Goal: Transaction & Acquisition: Download file/media

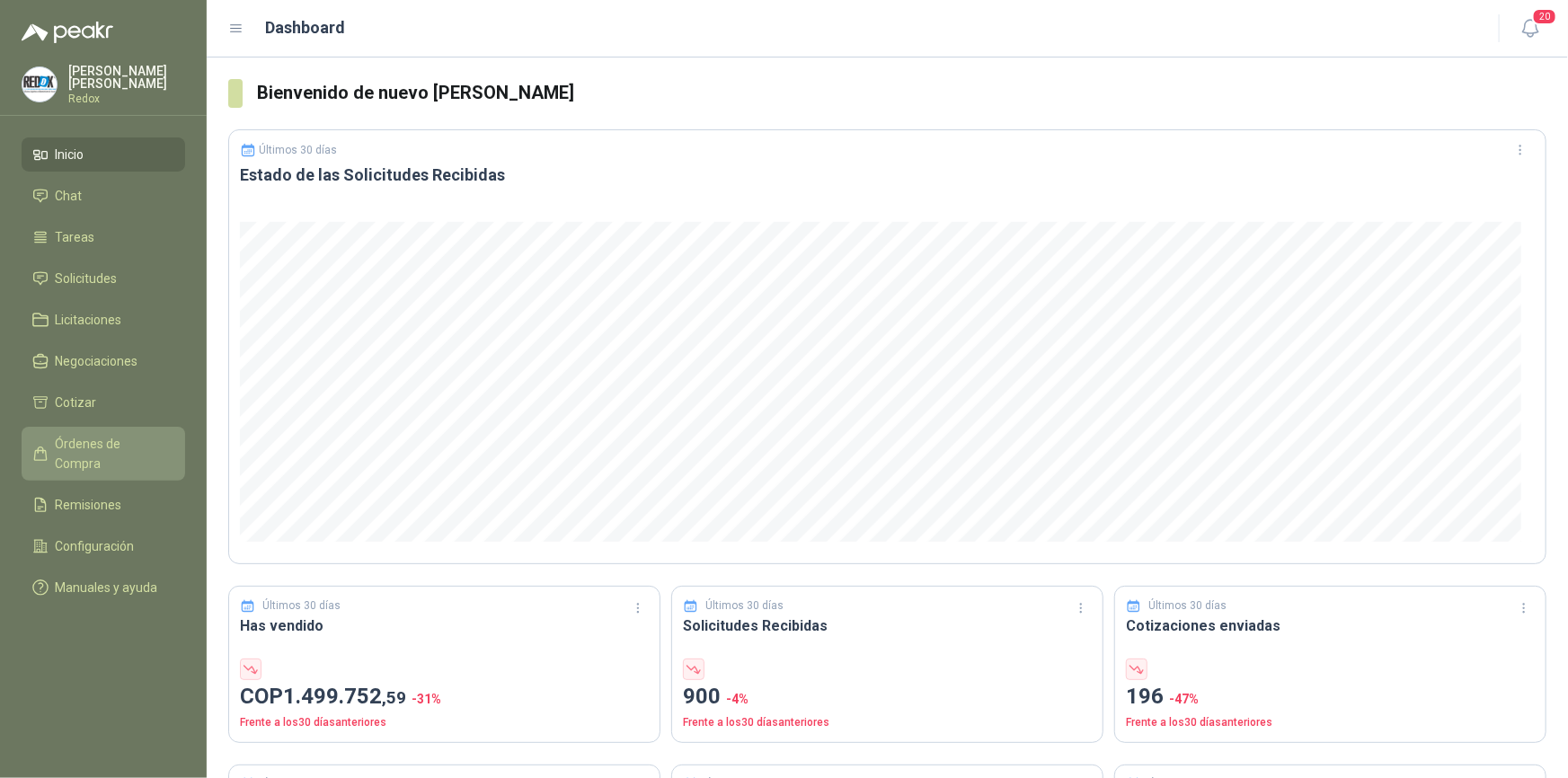
click at [102, 448] on span "Órdenes de Compra" at bounding box center [112, 454] width 112 height 40
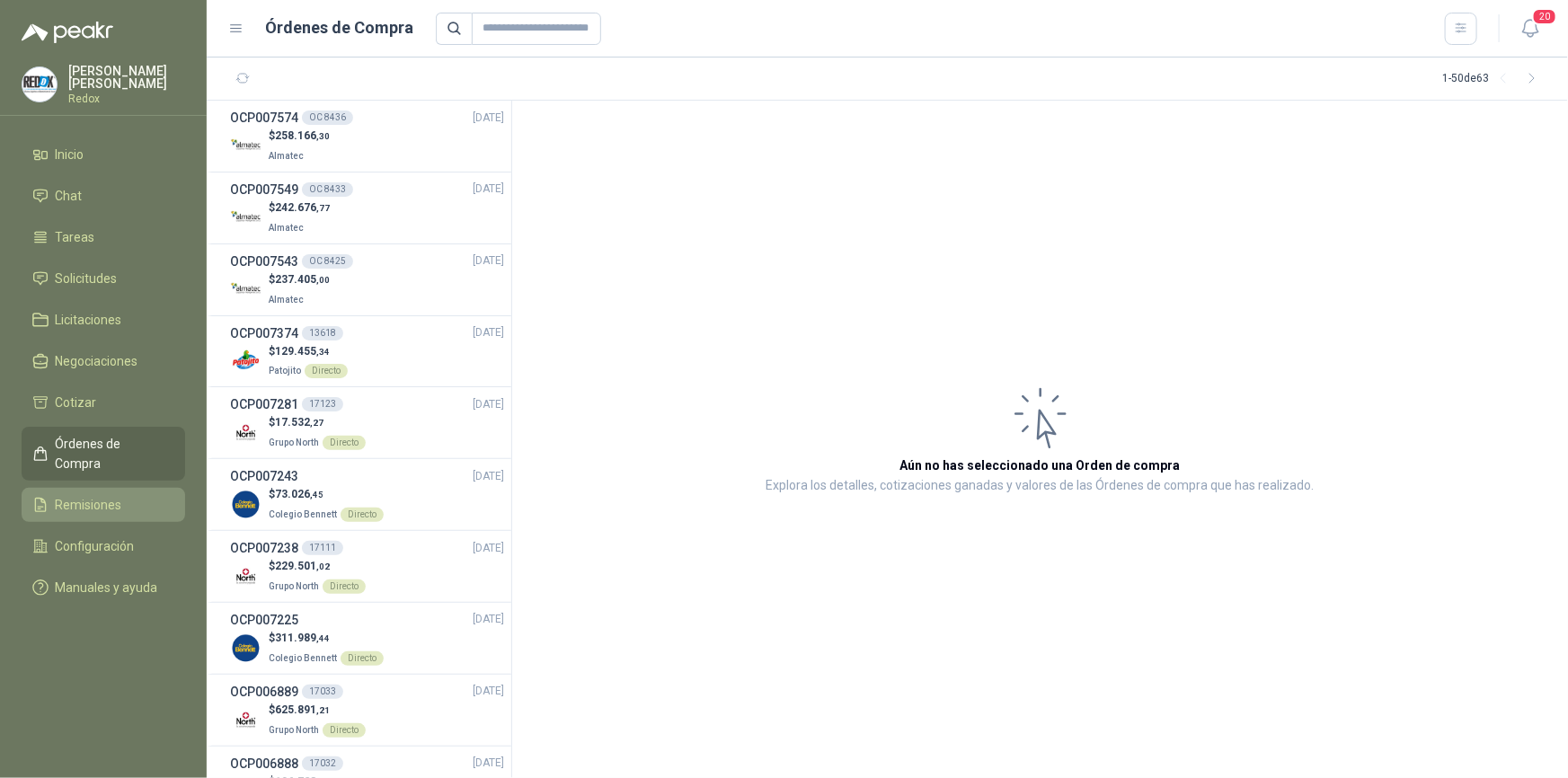
click at [95, 495] on span "Remisiones" at bounding box center [89, 505] width 67 height 20
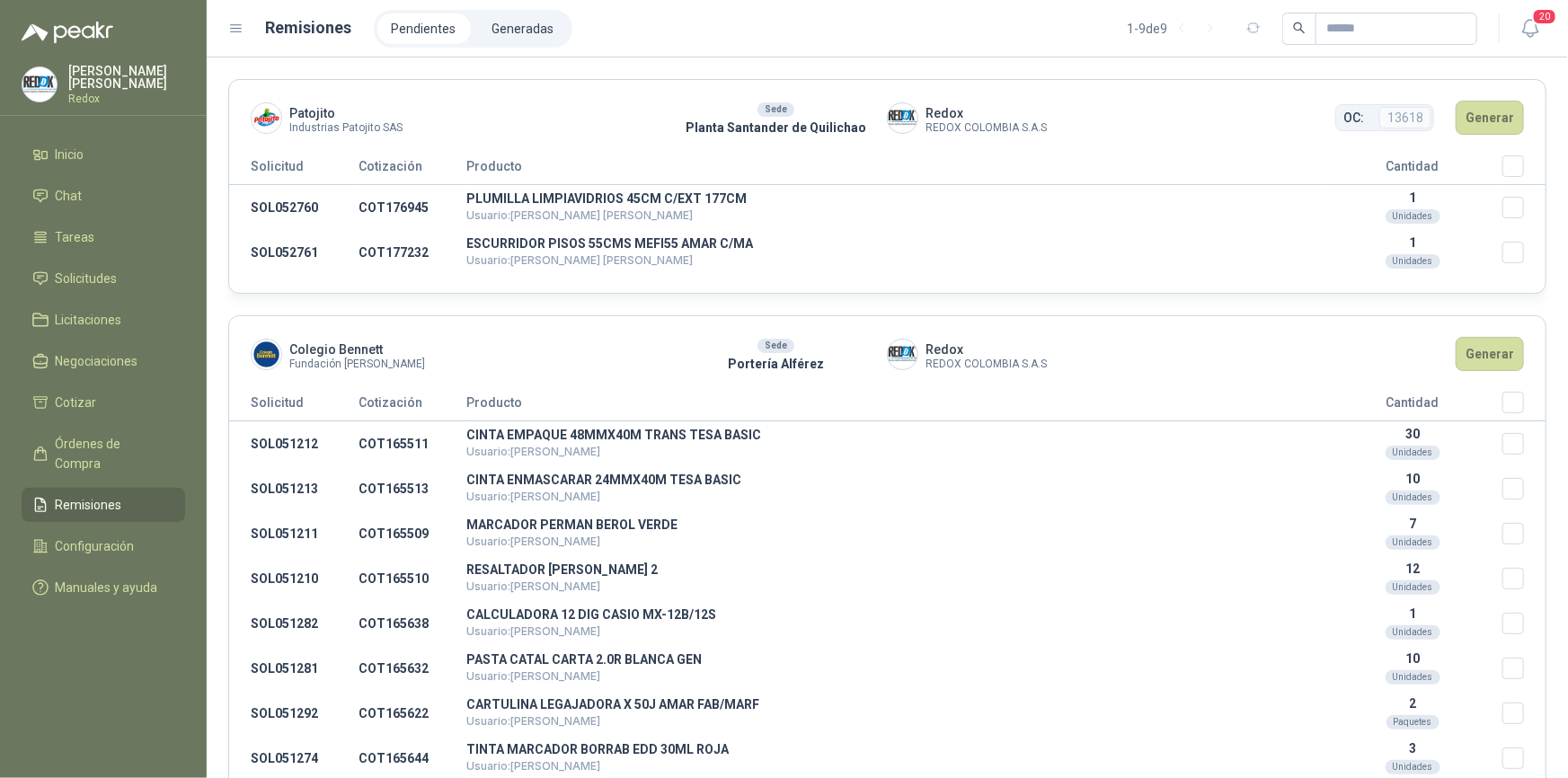
click at [82, 495] on span "Remisiones" at bounding box center [89, 505] width 67 height 20
click at [106, 439] on span "Órdenes de Compra" at bounding box center [112, 454] width 112 height 40
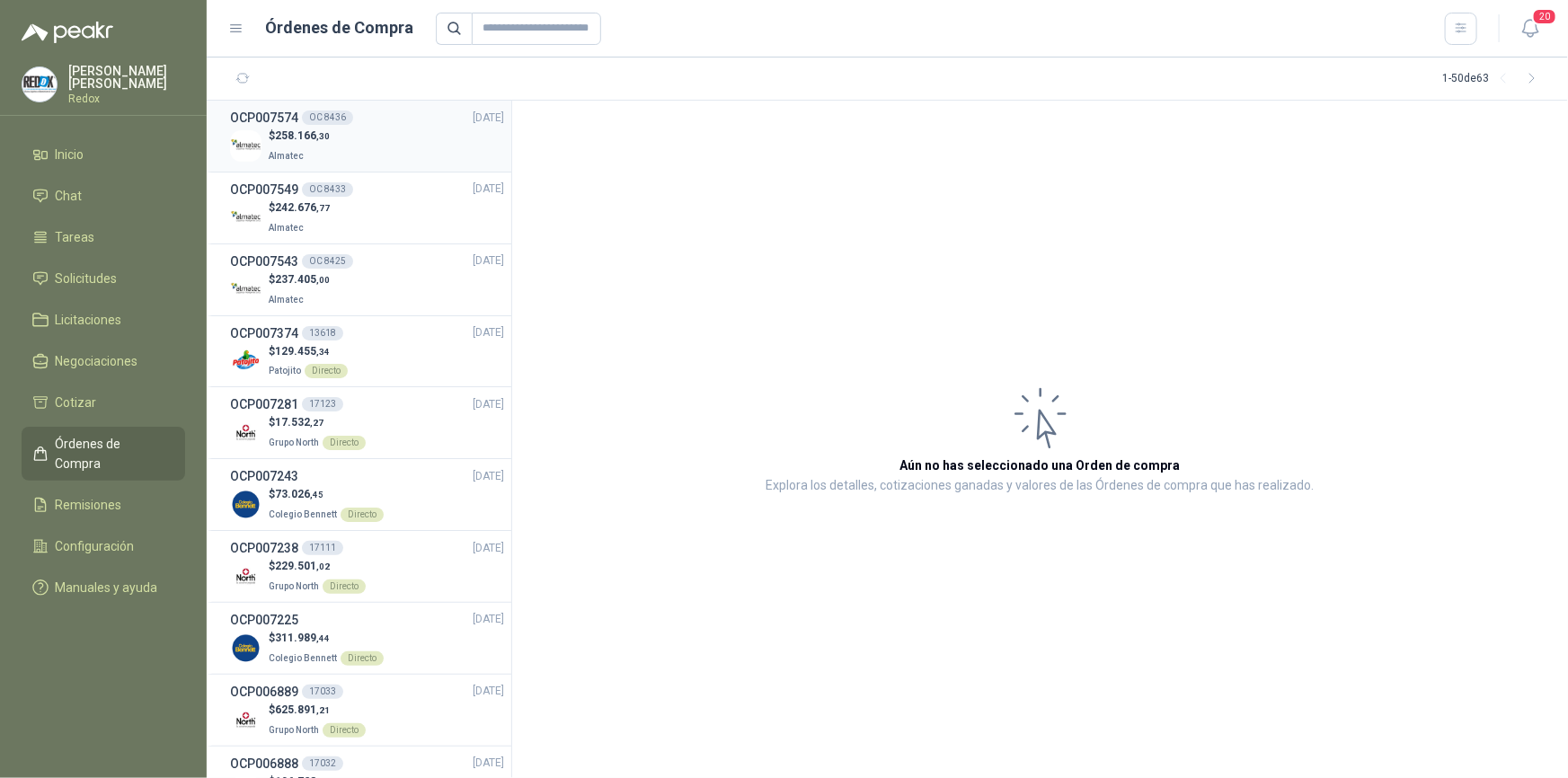
click at [276, 149] on p "Almatec" at bounding box center [299, 155] width 61 height 20
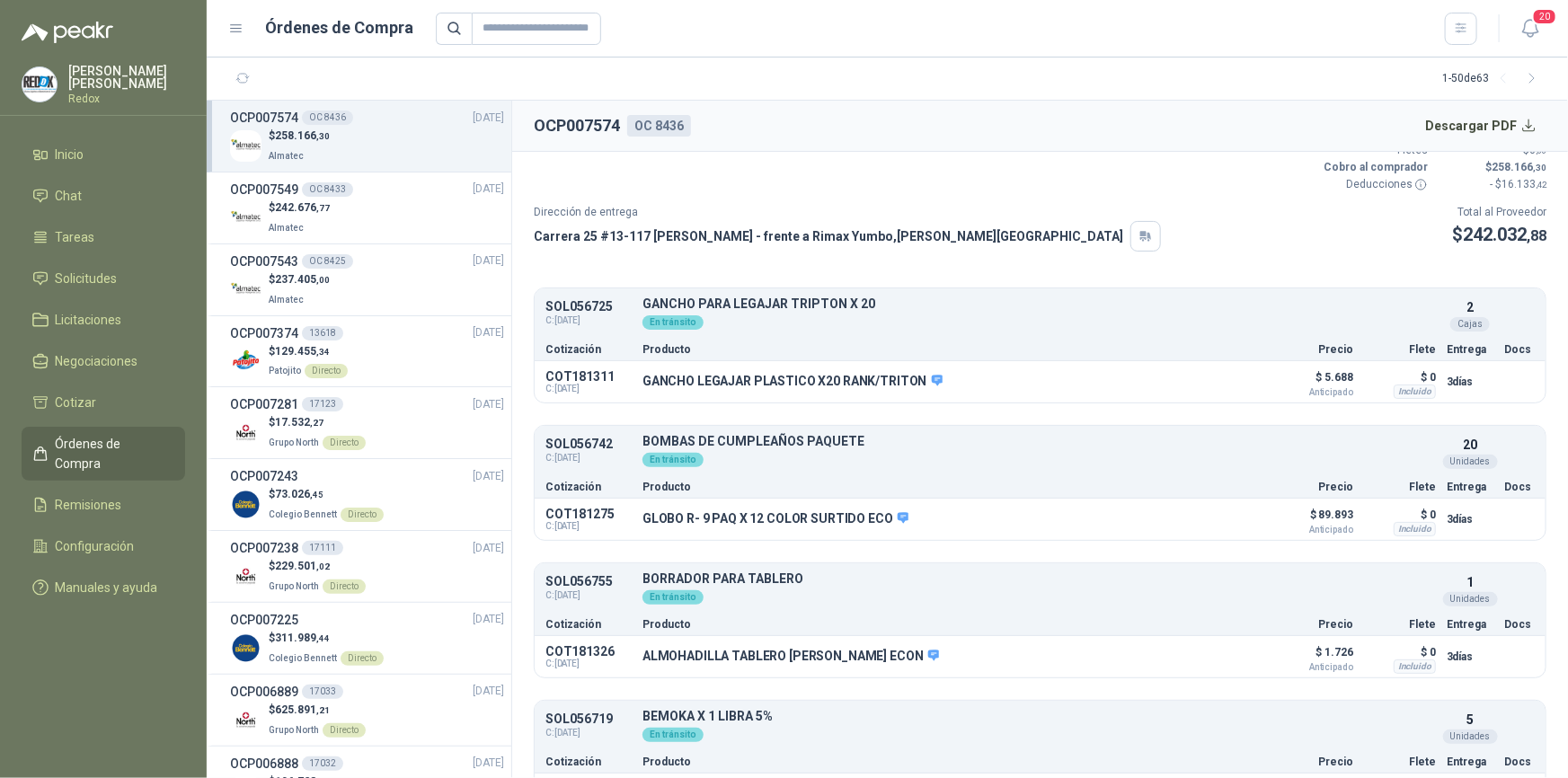
scroll to position [81, 0]
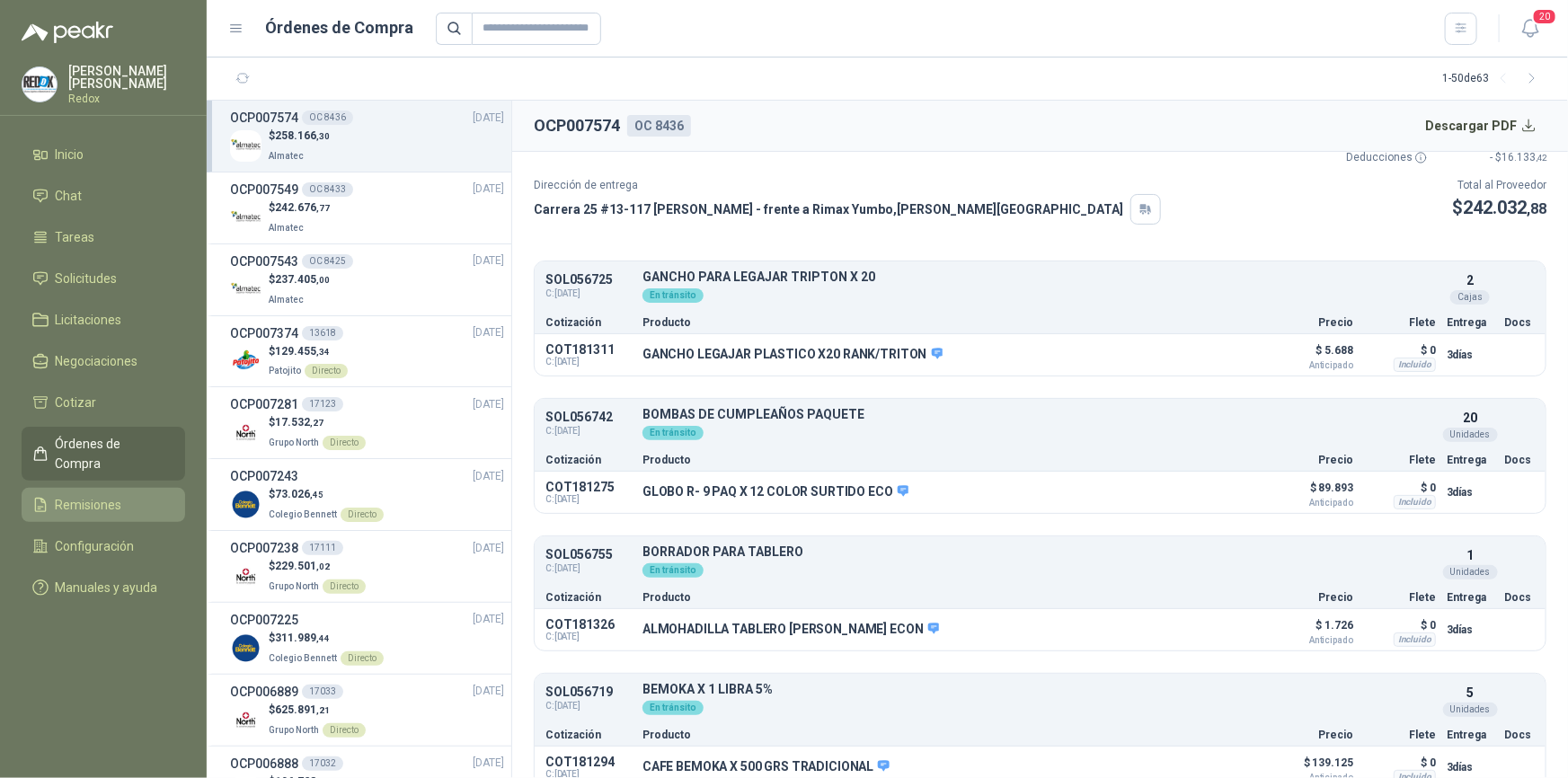
click at [86, 488] on link "Remisiones" at bounding box center [104, 505] width 164 height 34
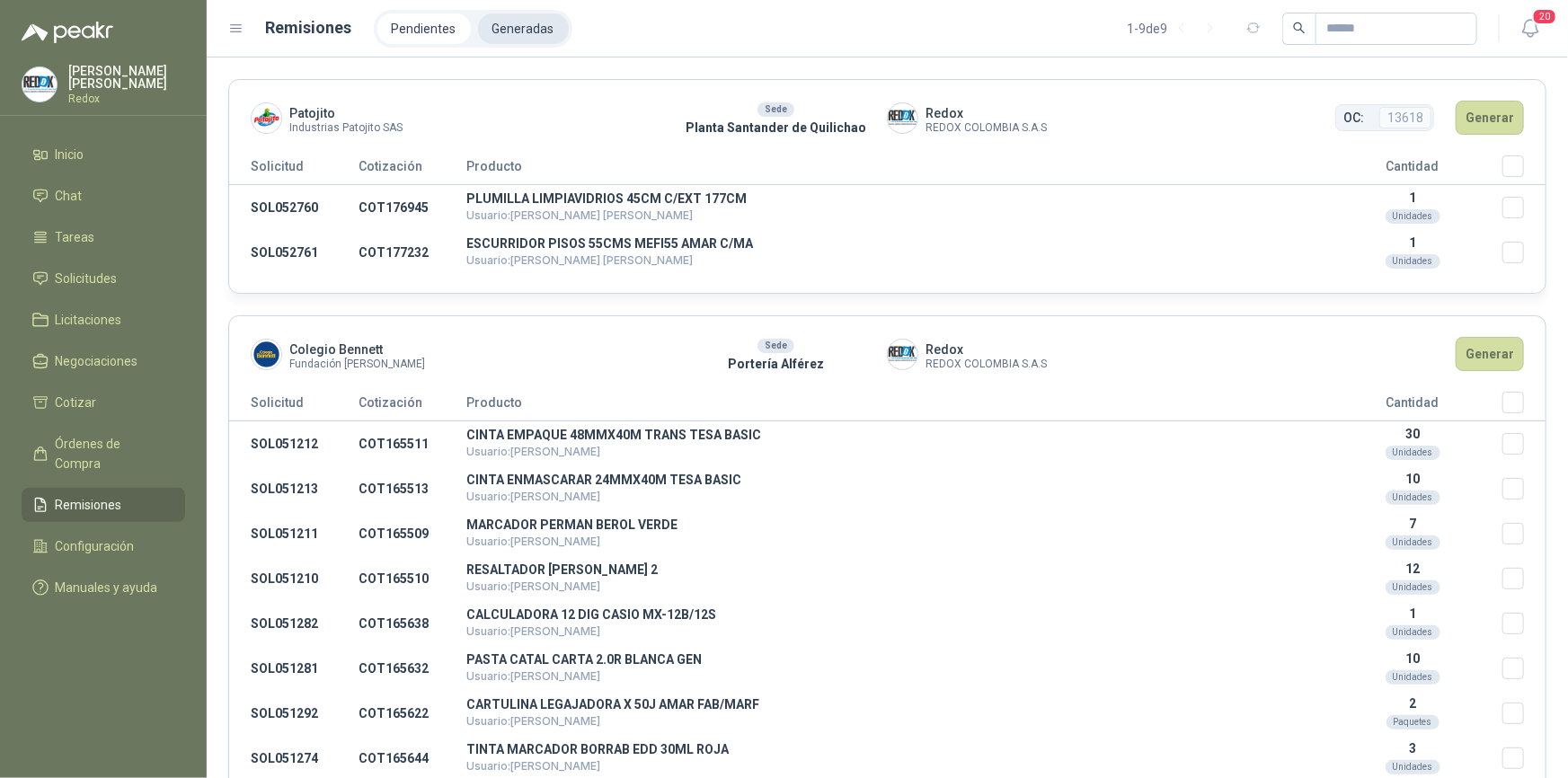
click at [502, 30] on li "Generadas" at bounding box center [523, 28] width 91 height 31
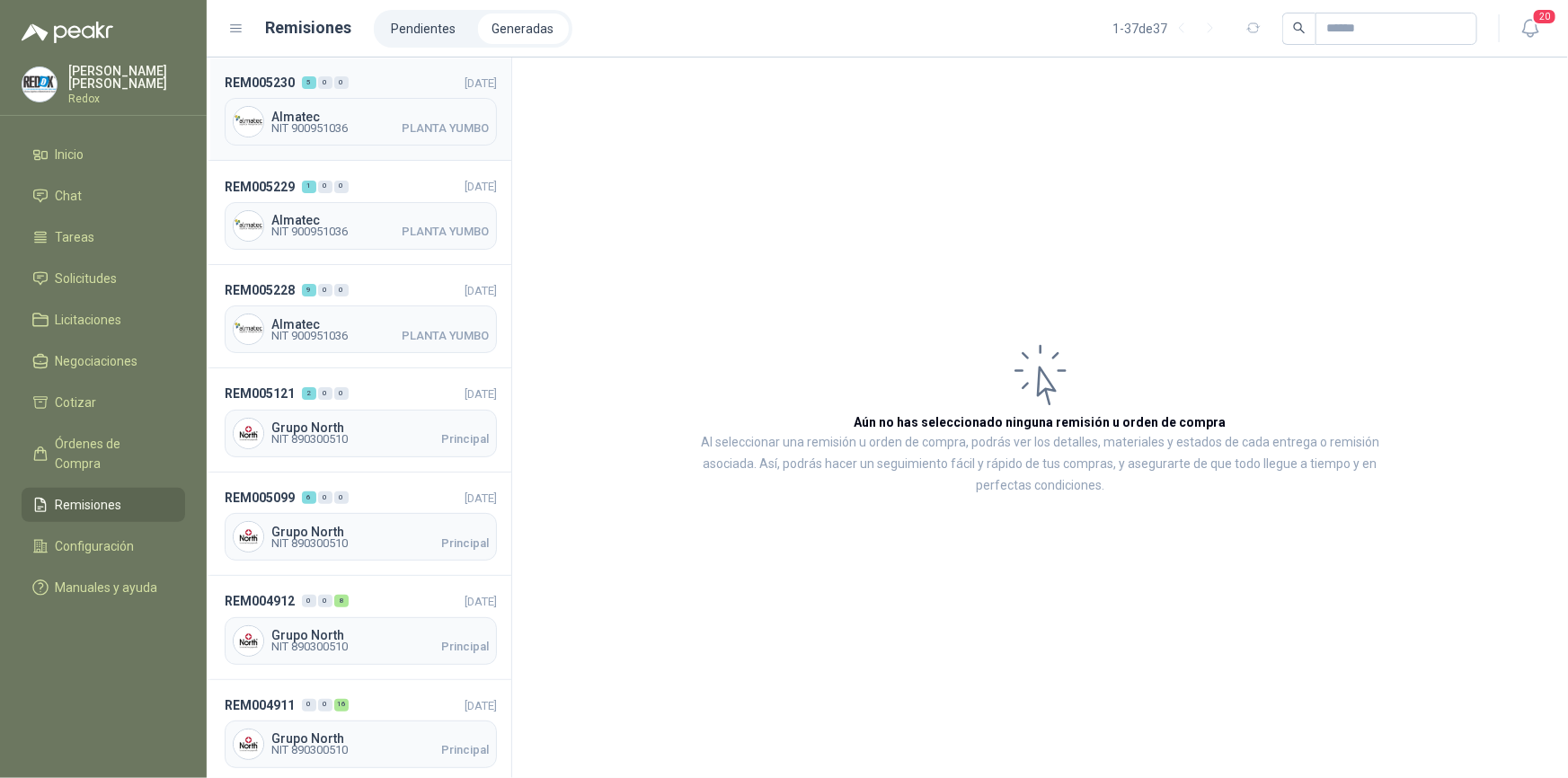
click at [325, 125] on span "NIT 900951036" at bounding box center [309, 128] width 76 height 11
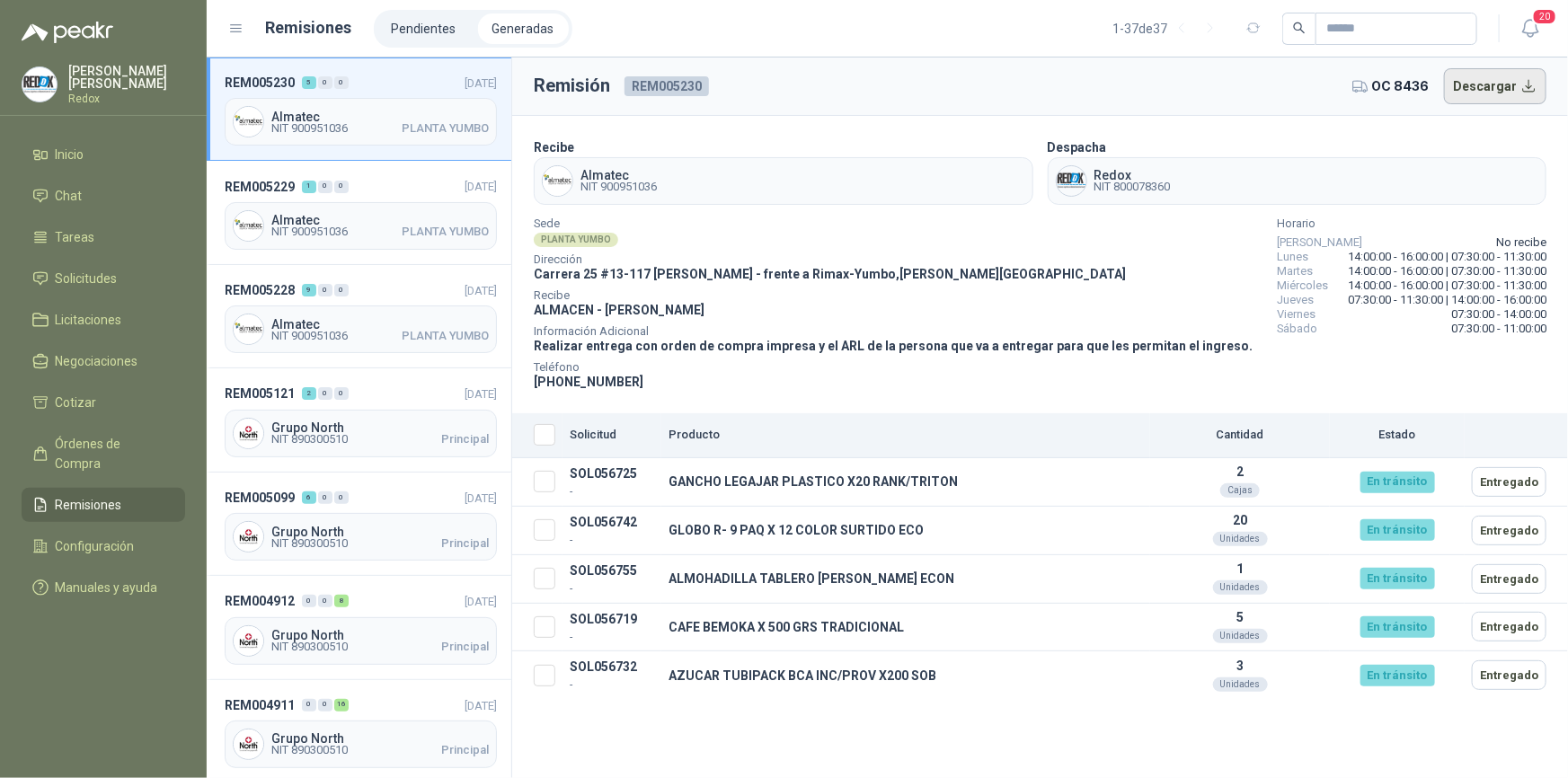
click at [1482, 90] on button "Descargar" at bounding box center [1495, 86] width 103 height 36
click at [297, 221] on span "Almatec" at bounding box center [379, 220] width 217 height 13
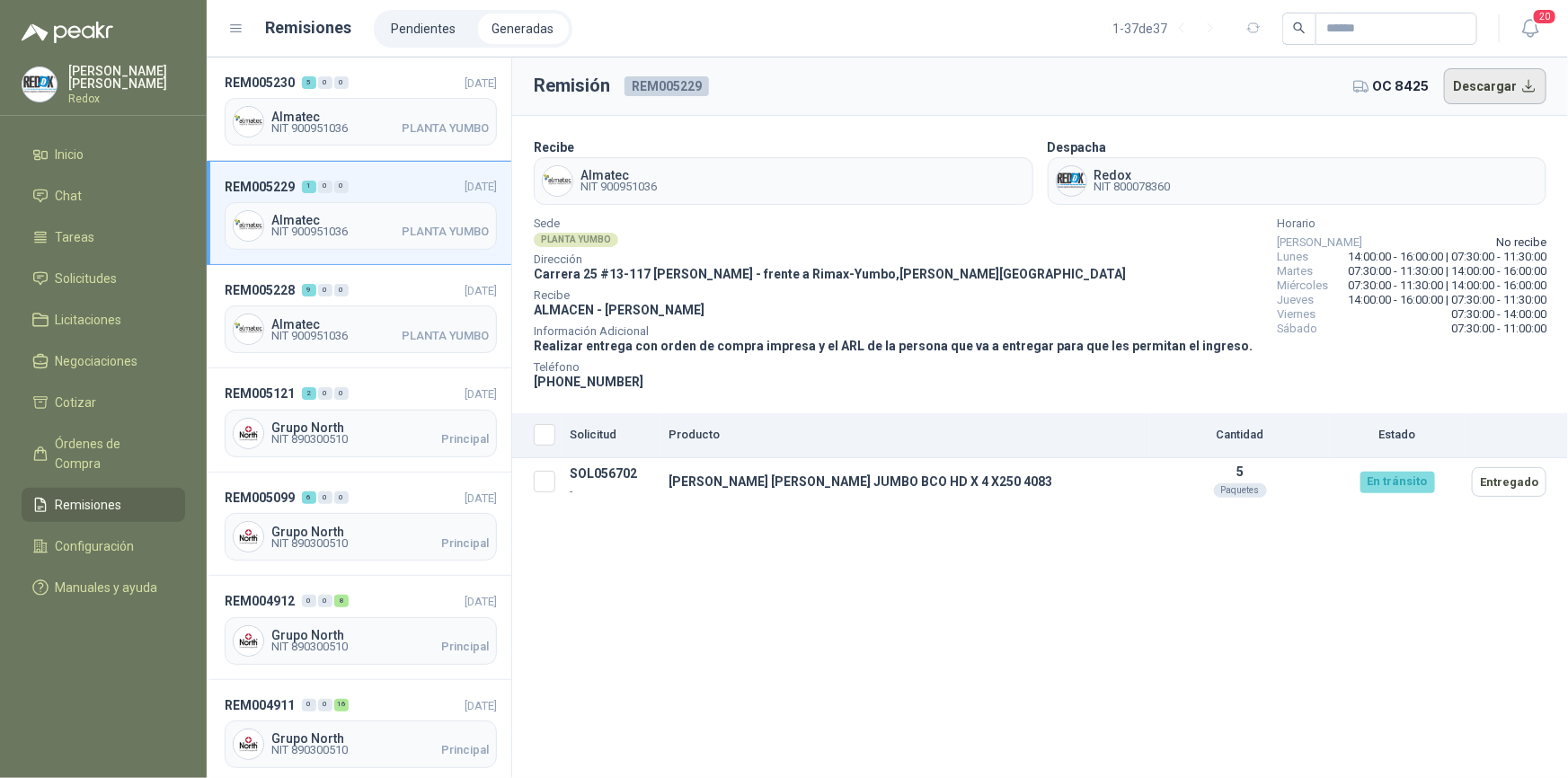
click at [1486, 90] on button "Descargar" at bounding box center [1495, 86] width 103 height 36
click at [304, 338] on span "NIT 900951036" at bounding box center [309, 336] width 76 height 11
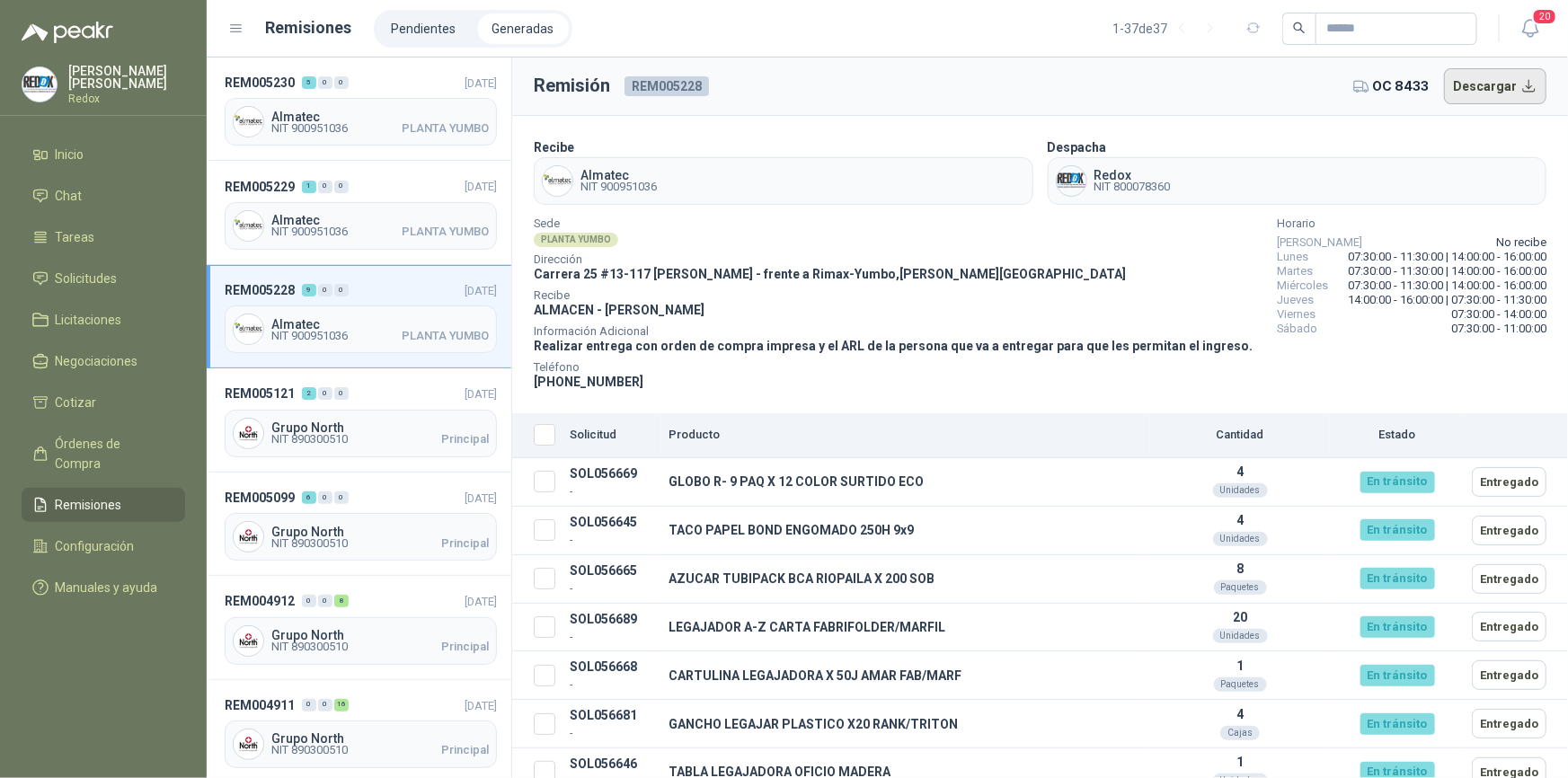
click at [1486, 87] on button "Descargar" at bounding box center [1495, 86] width 103 height 36
